Goal: Task Accomplishment & Management: Manage account settings

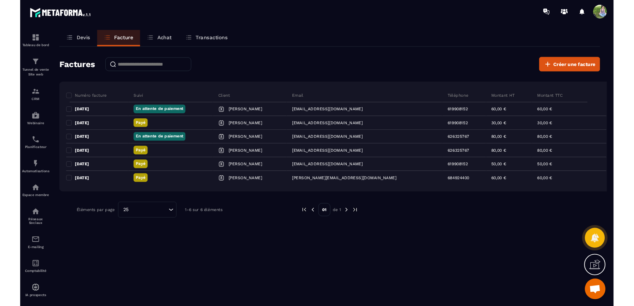
scroll to position [4806, 0]
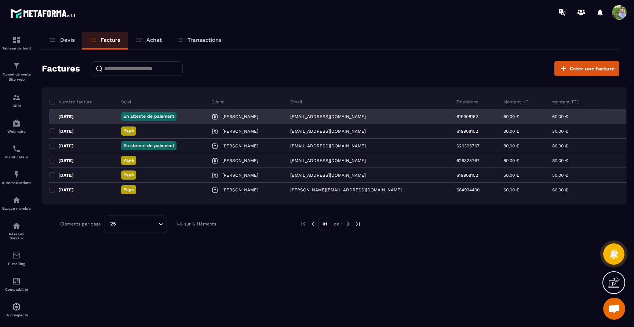
click at [569, 117] on div "60,00 €" at bounding box center [586, 116] width 80 height 15
click at [557, 118] on div "60,00 €" at bounding box center [586, 116] width 80 height 15
click at [70, 117] on p "[DATE]" at bounding box center [65, 117] width 15 height 6
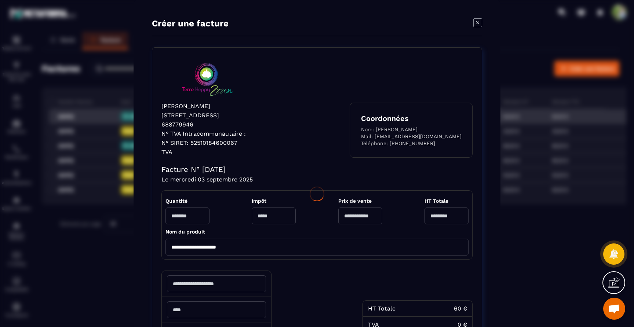
type input "**********"
click at [70, 117] on div "**********" at bounding box center [317, 194] width 634 height 388
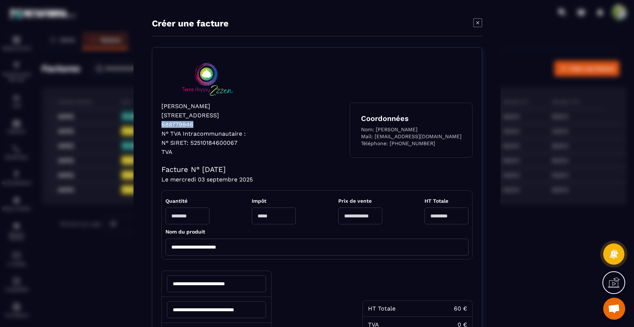
click at [479, 25] on icon "Modal window" at bounding box center [477, 22] width 9 height 9
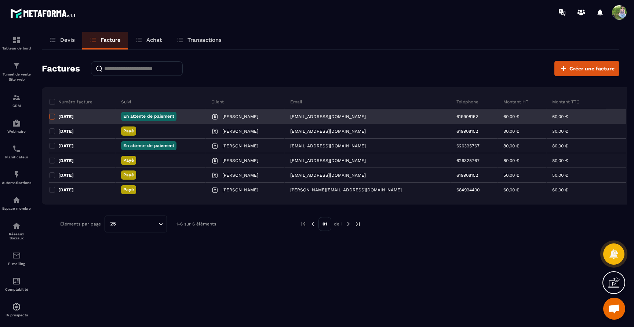
click at [54, 118] on span at bounding box center [52, 117] width 6 height 6
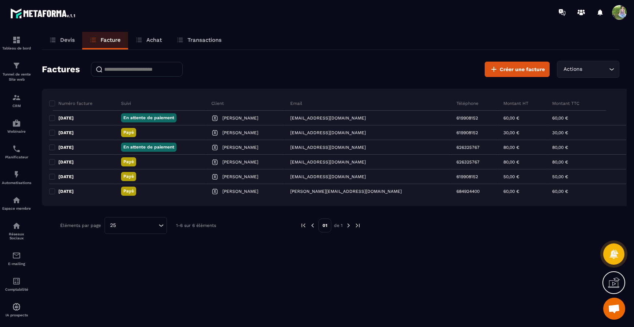
click at [578, 69] on div "Actions" at bounding box center [584, 69] width 47 height 8
click at [578, 88] on p "Télécharger" at bounding box center [587, 84] width 47 height 7
click at [587, 72] on div "Télécharger" at bounding box center [584, 69] width 47 height 8
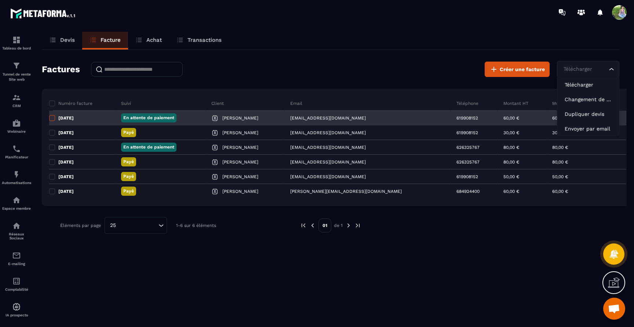
click at [53, 119] on span at bounding box center [52, 118] width 6 height 6
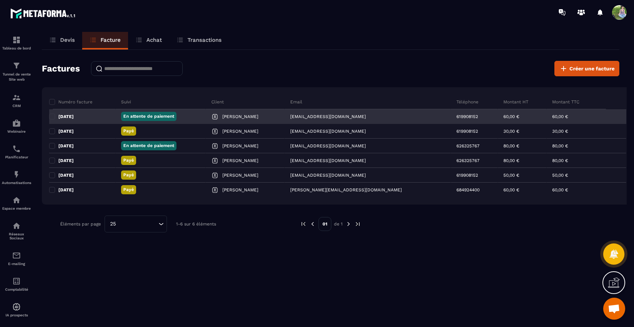
click at [159, 114] on p "En attente de paiement" at bounding box center [148, 116] width 51 height 6
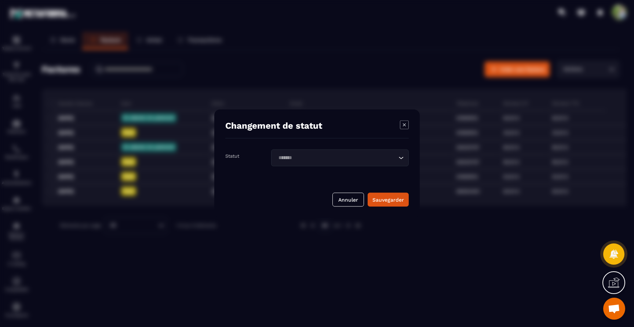
click at [377, 161] on input "Search for option" at bounding box center [336, 158] width 121 height 8
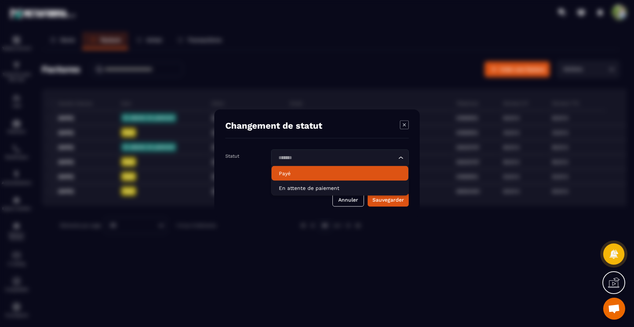
click at [327, 178] on li "Payé" at bounding box center [339, 173] width 137 height 15
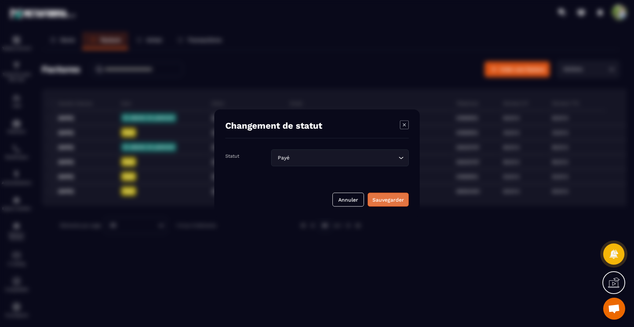
click at [378, 196] on button "Sauvegarder" at bounding box center [387, 200] width 41 height 14
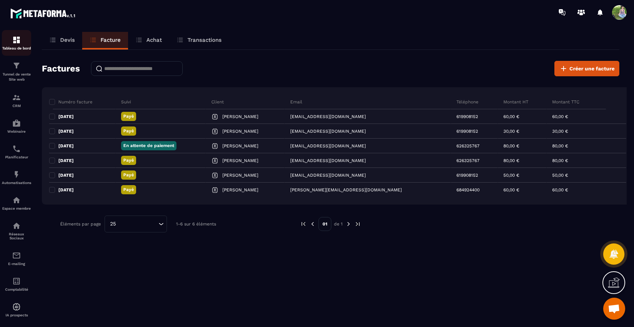
click at [22, 44] on div "Tableau de bord" at bounding box center [16, 43] width 29 height 15
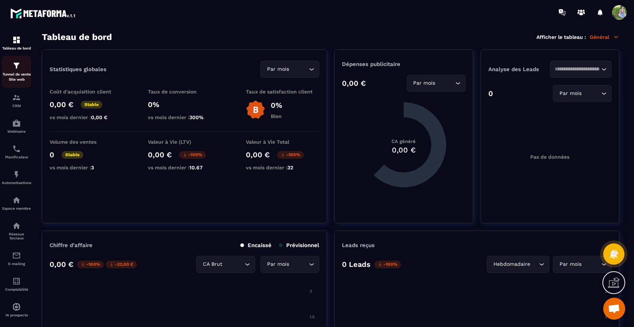
click at [16, 74] on p "Tunnel de vente Site web" at bounding box center [16, 77] width 29 height 10
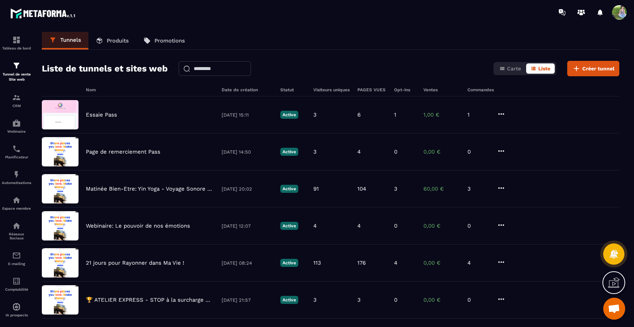
click at [165, 43] on p "Promotions" at bounding box center [169, 40] width 30 height 7
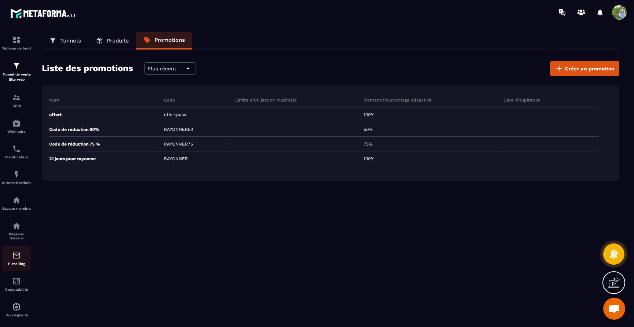
scroll to position [12, 0]
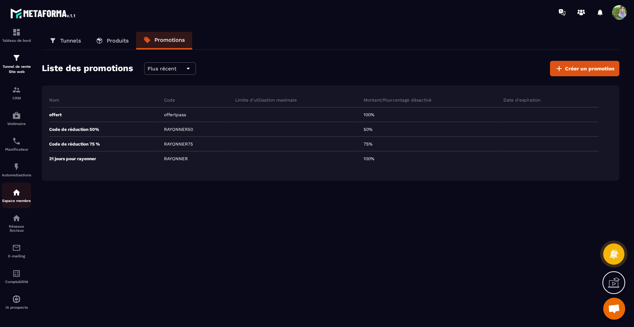
click at [15, 194] on img at bounding box center [16, 192] width 9 height 9
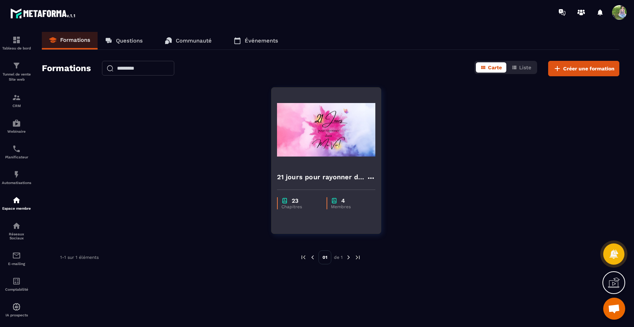
click at [286, 162] on img at bounding box center [326, 129] width 98 height 73
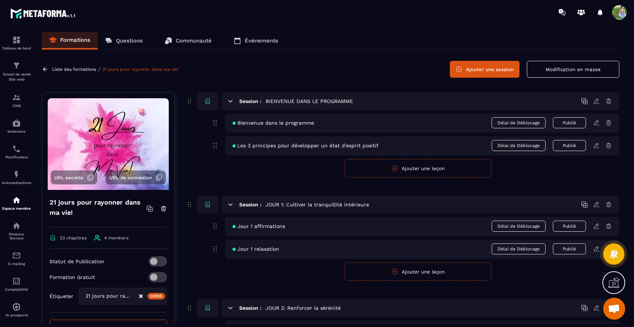
scroll to position [67, 0]
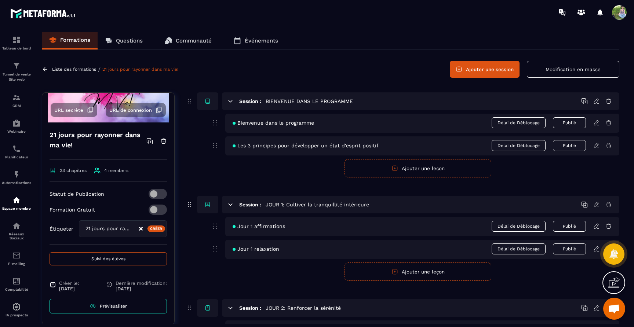
click at [116, 259] on span "Suivi des élèves" at bounding box center [108, 258] width 34 height 5
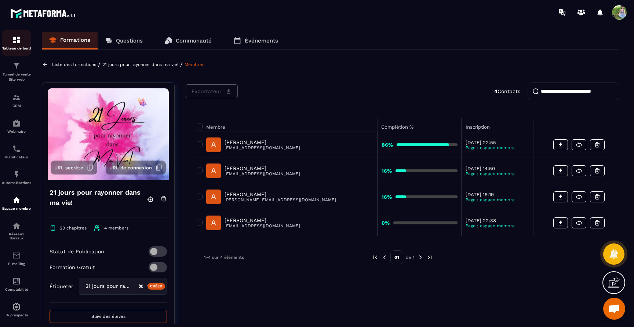
click at [16, 43] on img at bounding box center [16, 40] width 9 height 9
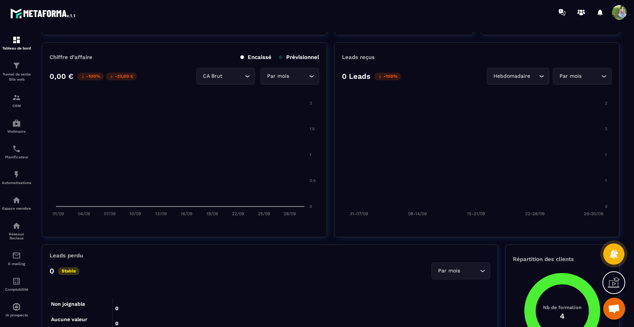
scroll to position [193, 0]
